Goal: Use online tool/utility: Utilize a website feature to perform a specific function

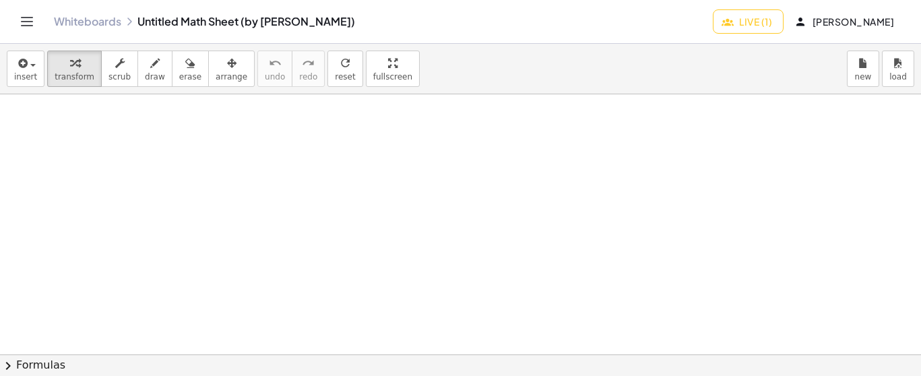
scroll to position [11613, 0]
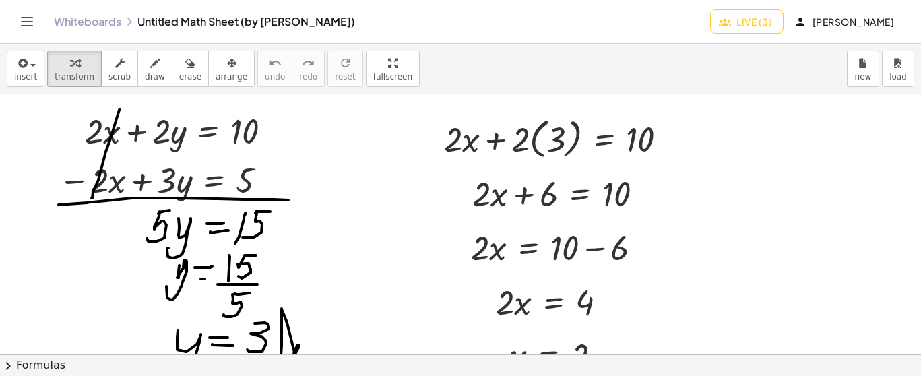
drag, startPoint x: 916, startPoint y: 263, endPoint x: 292, endPoint y: 216, distance: 625.8
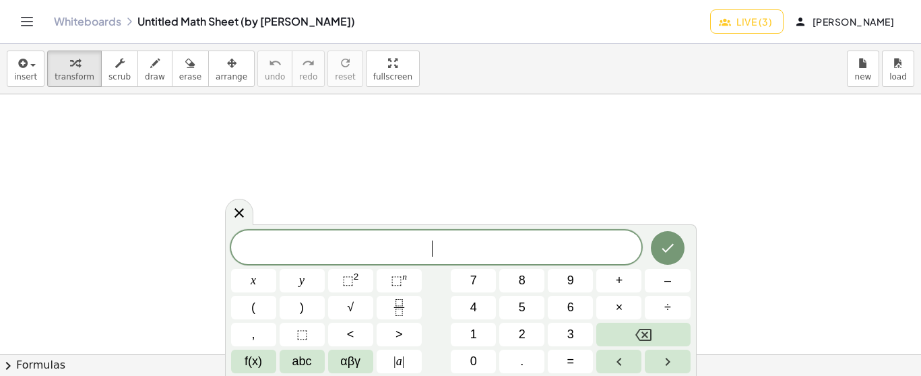
scroll to position [8857, 0]
click at [236, 212] on icon at bounding box center [239, 212] width 16 height 16
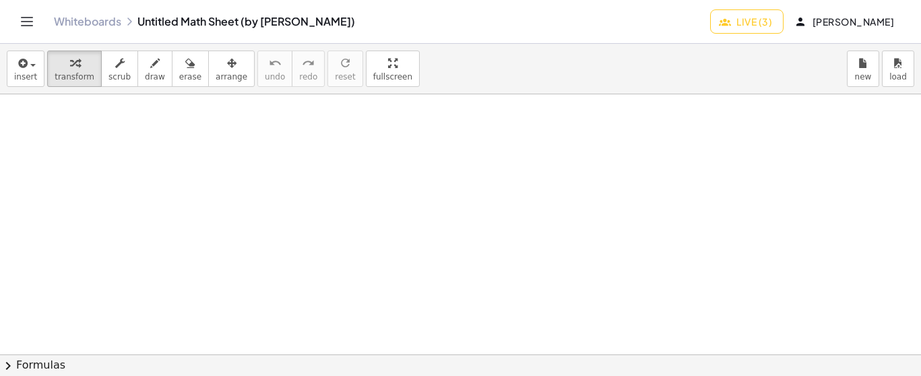
scroll to position [6797, 0]
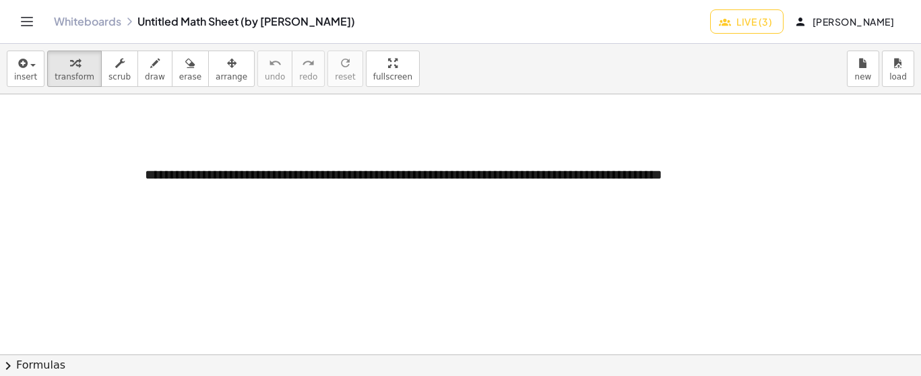
drag, startPoint x: 908, startPoint y: 260, endPoint x: 912, endPoint y: 306, distance: 46.1
click at [912, 306] on div "**********" at bounding box center [460, 224] width 921 height 260
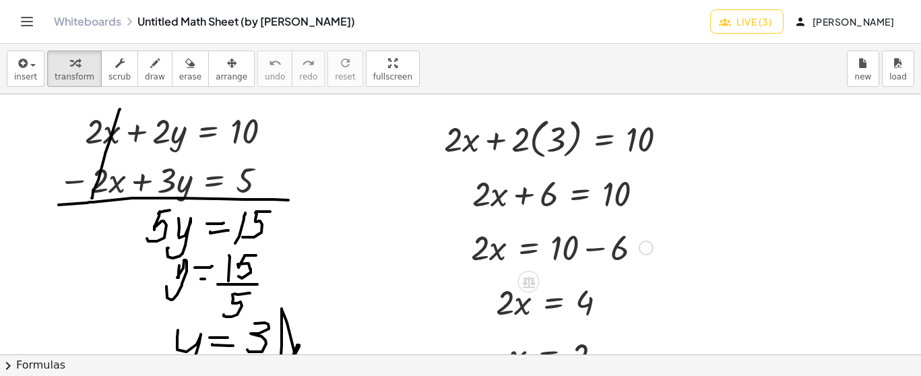
scroll to position [20, 0]
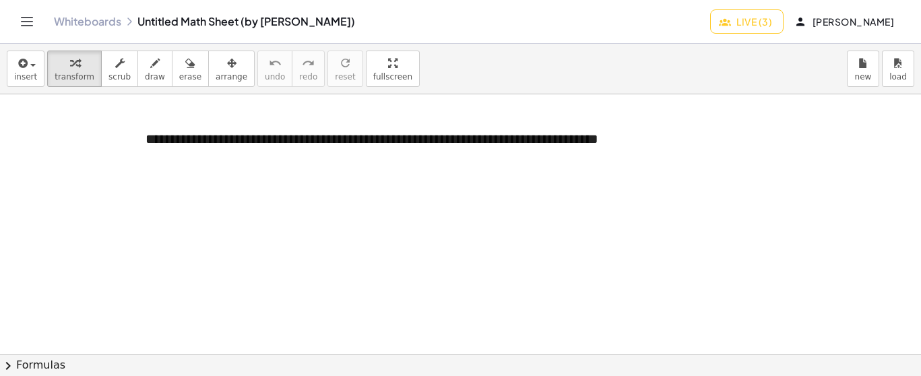
scroll to position [6979, 0]
